Goal: Information Seeking & Learning: Learn about a topic

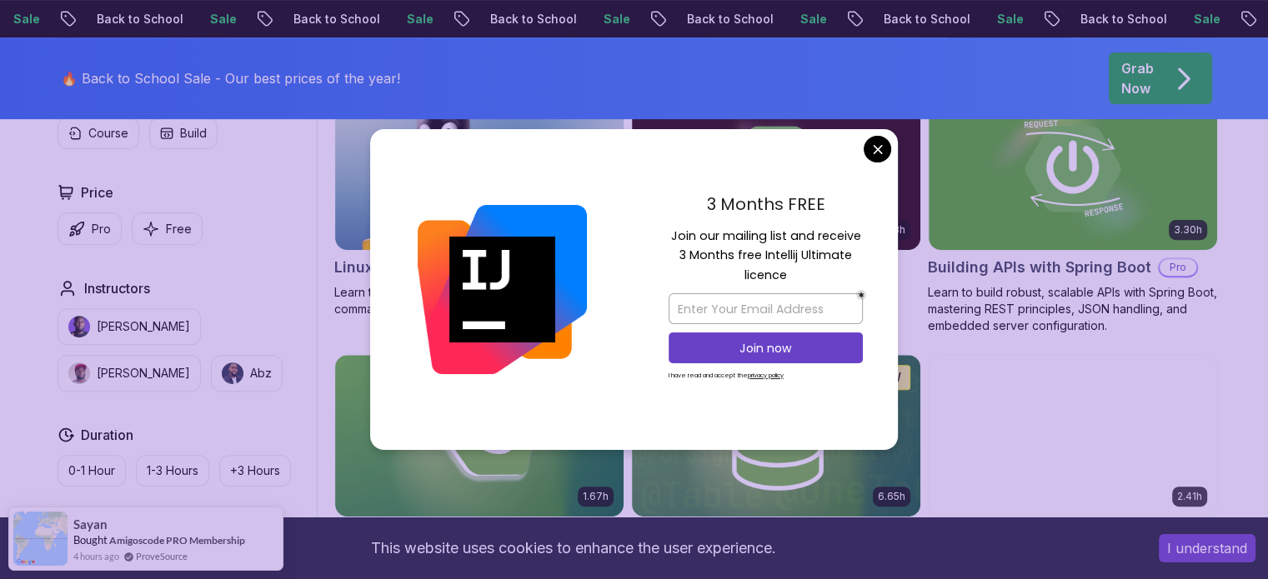
scroll to position [563, 0]
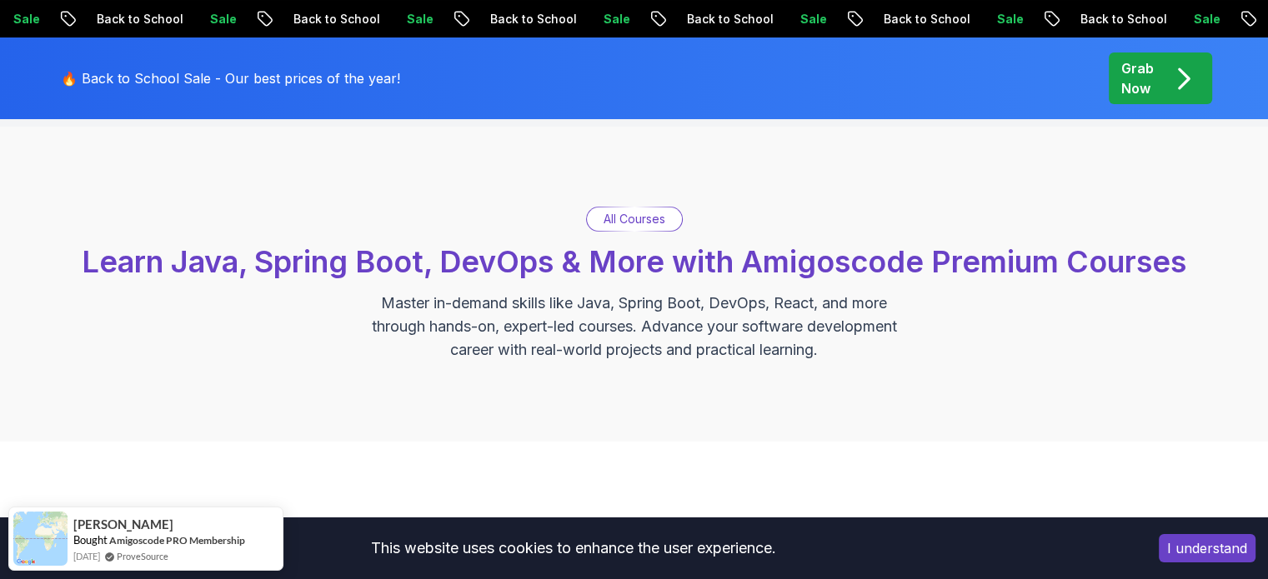
scroll to position [0, 0]
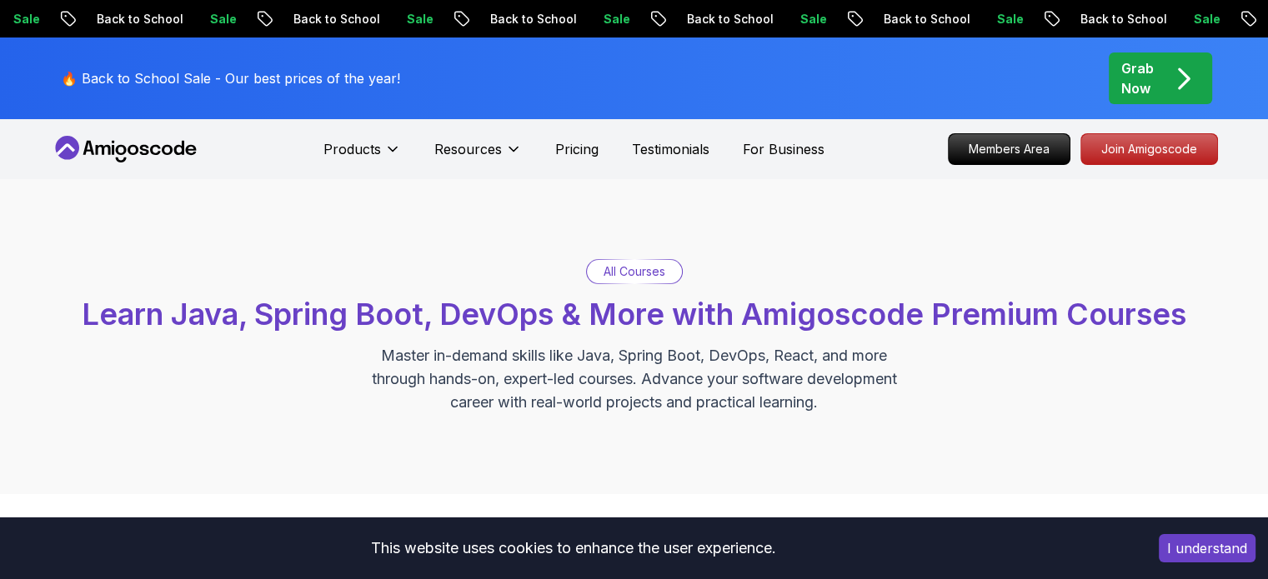
click at [631, 275] on p "All Courses" at bounding box center [634, 271] width 62 height 17
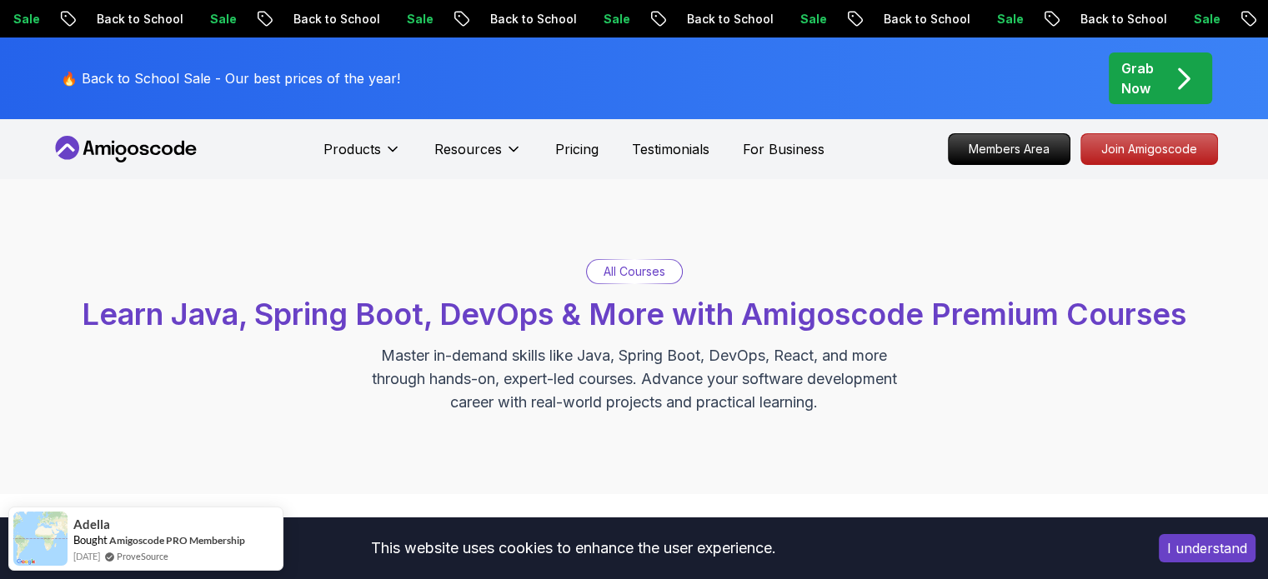
click at [631, 275] on p "All Courses" at bounding box center [634, 271] width 62 height 17
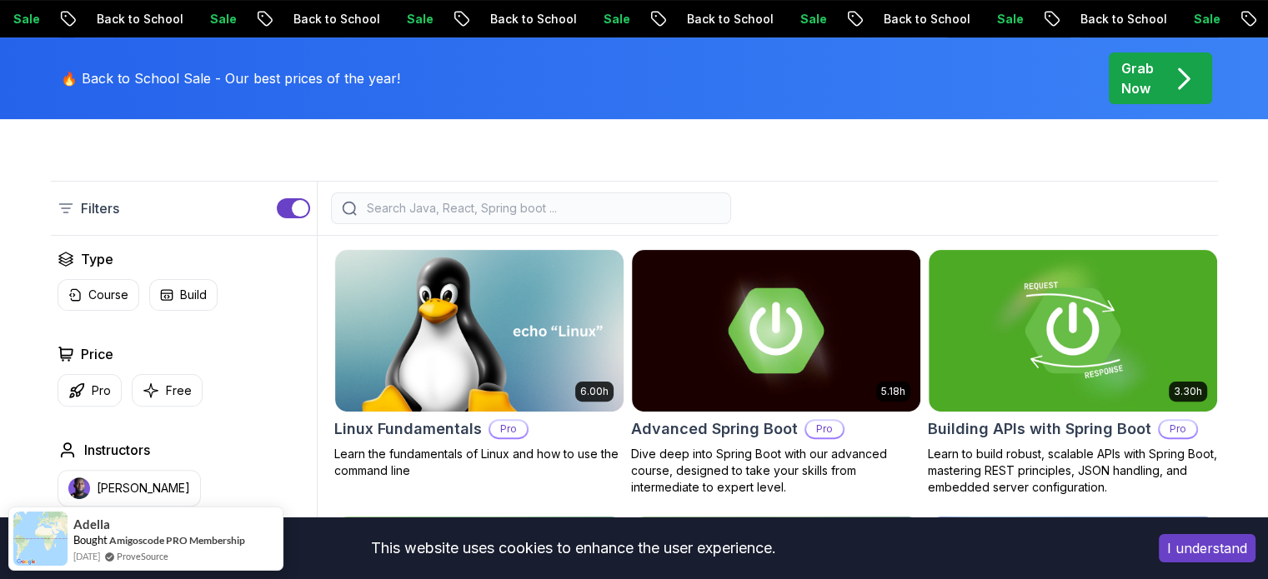
scroll to position [395, 0]
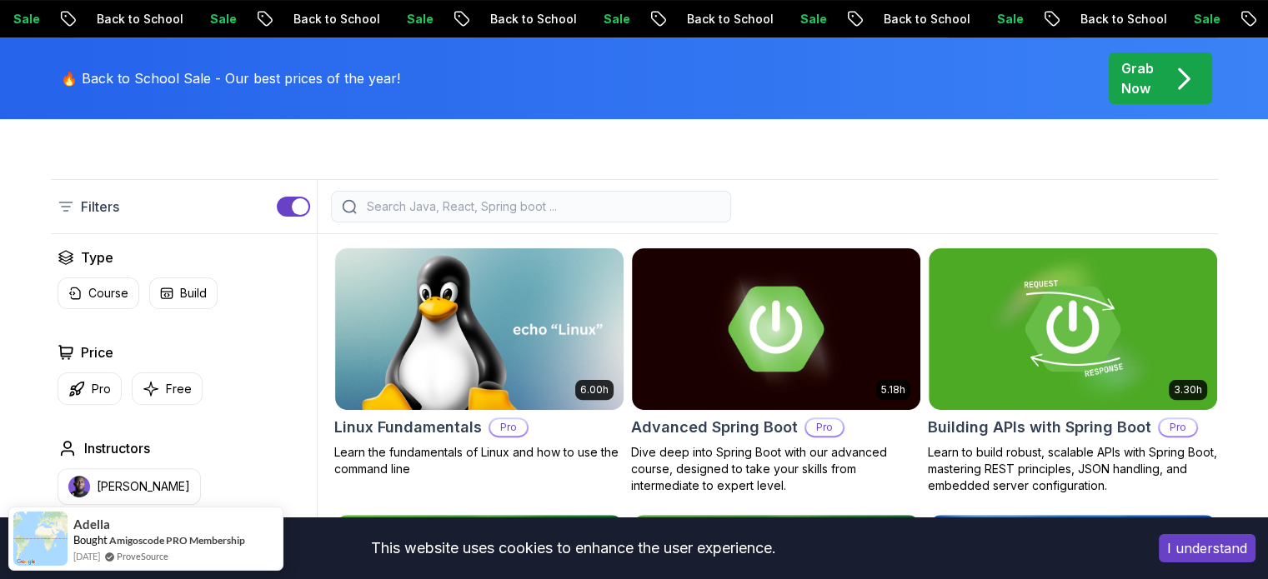
click at [477, 203] on input "search" at bounding box center [541, 206] width 357 height 17
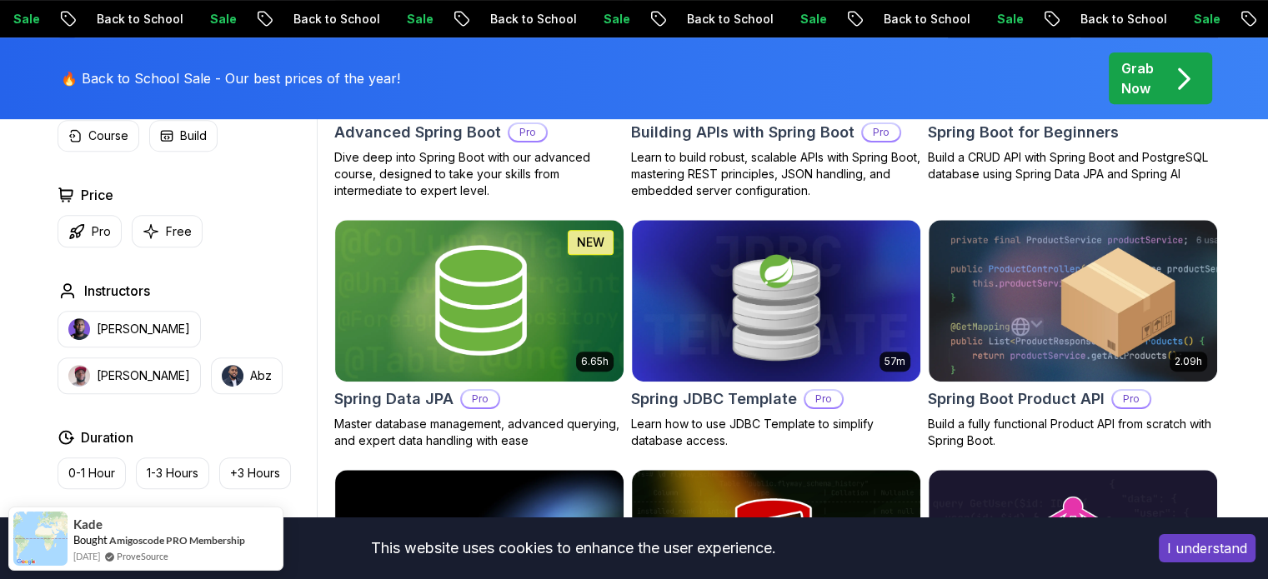
scroll to position [700, 0]
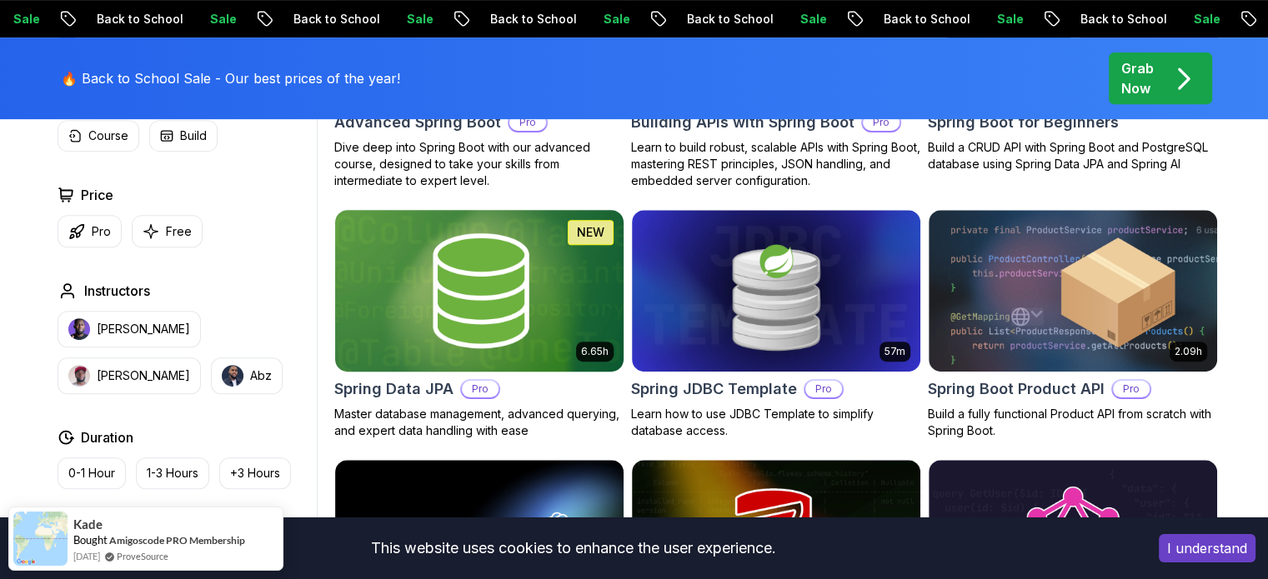
type input "spring"
click at [563, 298] on img at bounding box center [479, 290] width 303 height 169
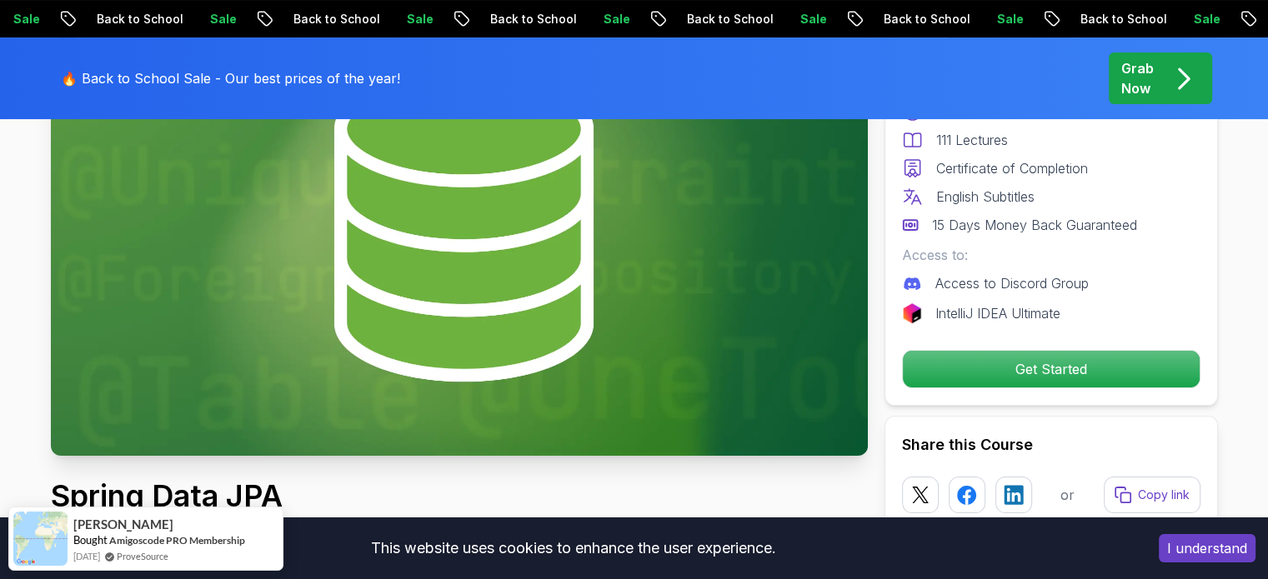
scroll to position [223, 0]
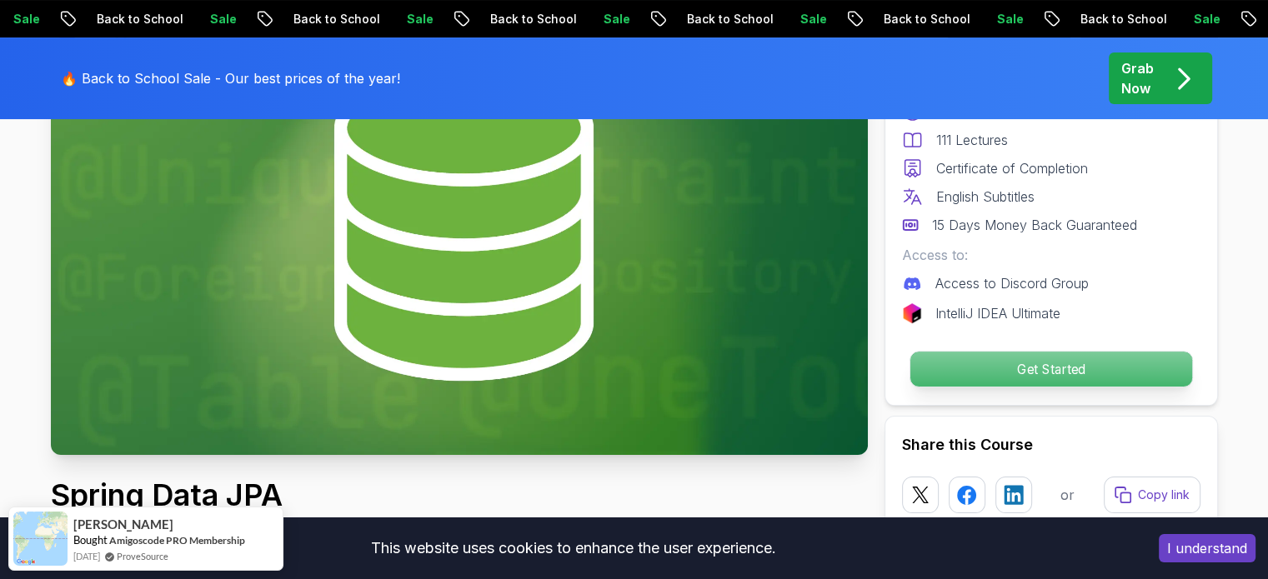
click at [1065, 356] on p "Get Started" at bounding box center [1050, 369] width 282 height 35
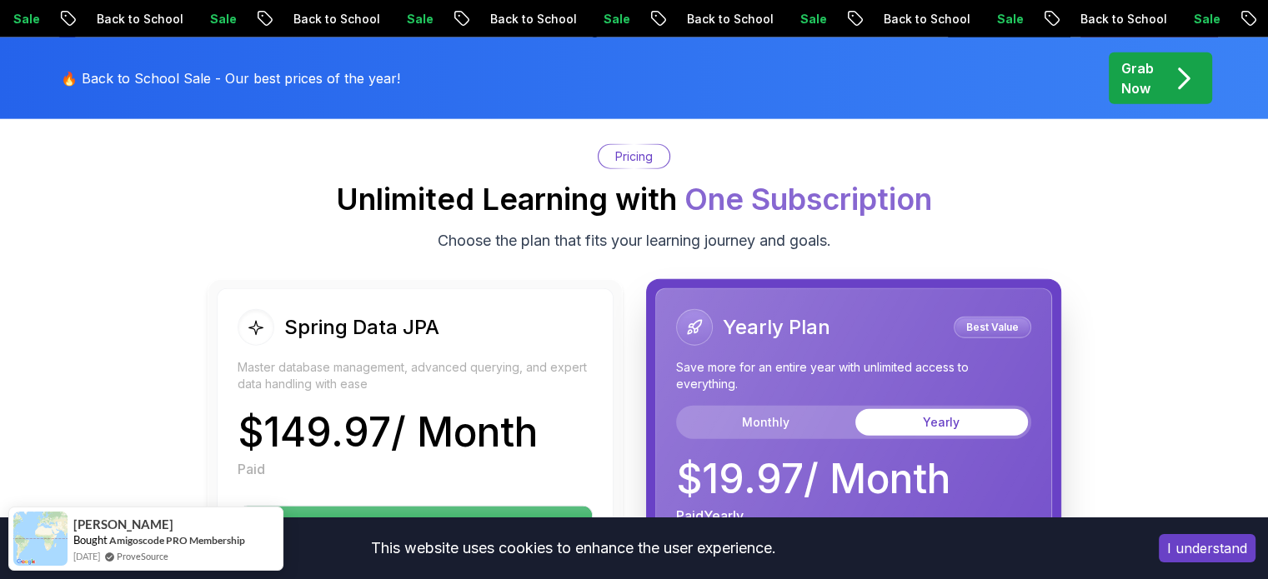
scroll to position [4082, 0]
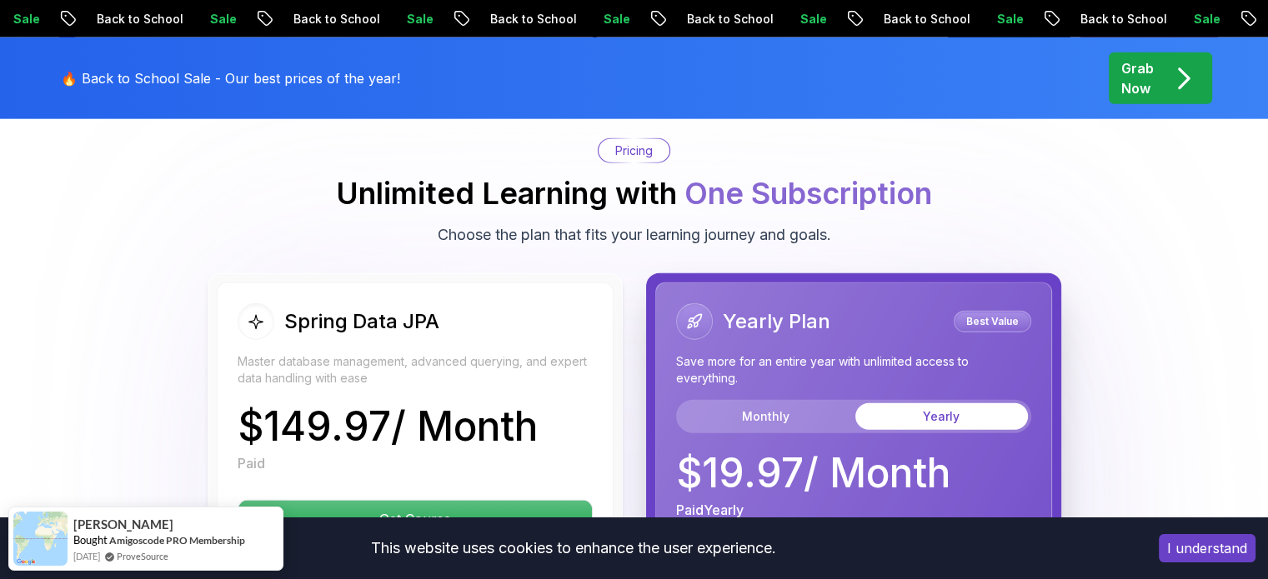
click at [457, 178] on h2 "Unlimited Learning with One Subscription" at bounding box center [634, 193] width 596 height 33
